Goal: Find specific page/section: Find specific page/section

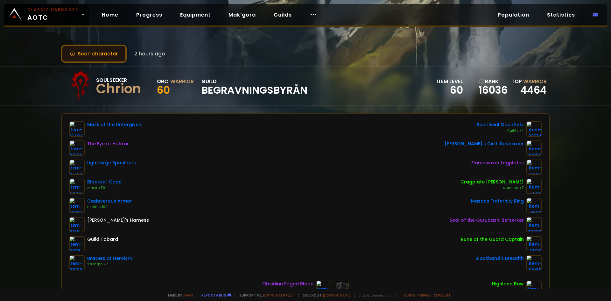
click at [106, 53] on button "Scan character" at bounding box center [94, 54] width 66 height 18
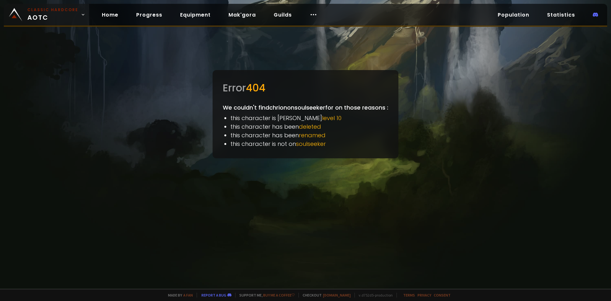
click at [46, 11] on small "Classic Hardcore" at bounding box center [52, 10] width 51 height 6
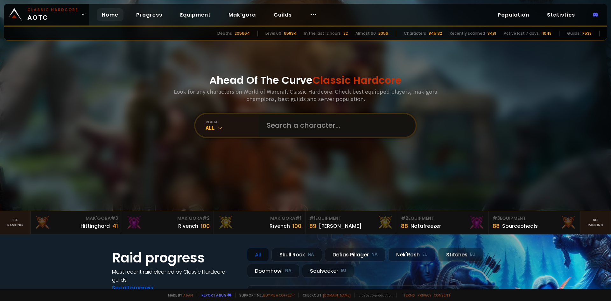
click at [268, 122] on input "text" at bounding box center [335, 125] width 145 height 23
paste input "Chrion"
type input "Chrion"
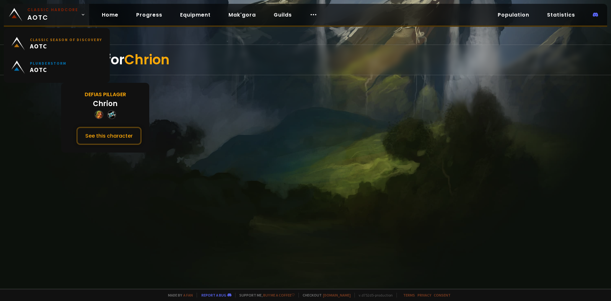
click at [48, 16] on span "Classic Hardcore AOTC" at bounding box center [52, 14] width 51 height 15
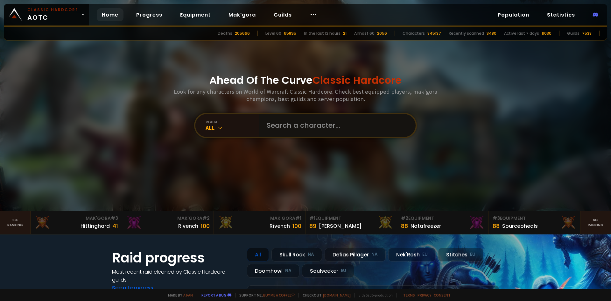
click at [300, 122] on input "text" at bounding box center [335, 125] width 145 height 23
type input "natethegreat"
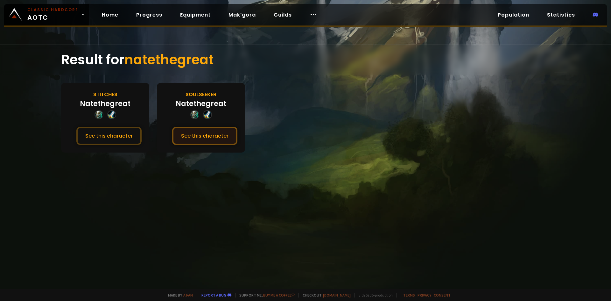
click at [206, 132] on button "See this character" at bounding box center [204, 136] width 65 height 18
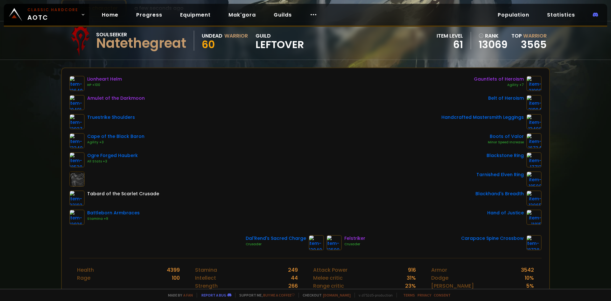
scroll to position [64, 0]
